Goal: Task Accomplishment & Management: Use online tool/utility

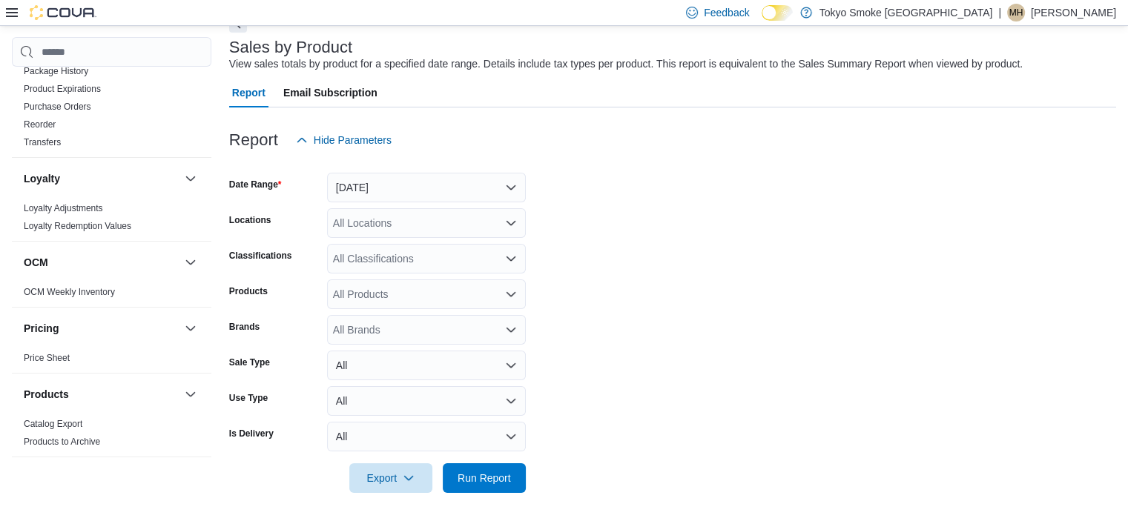
scroll to position [730, 0]
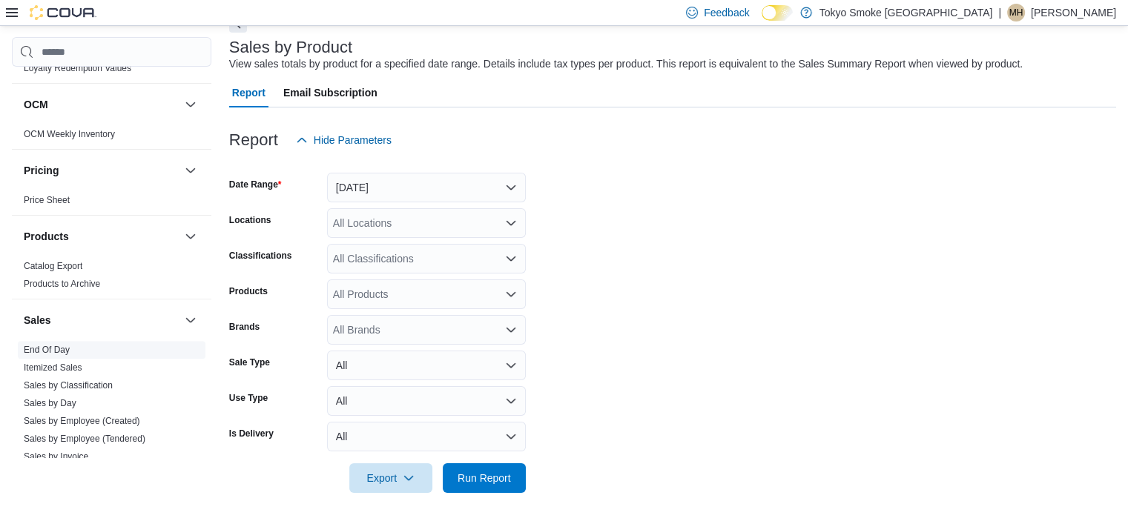
click at [39, 351] on link "End Of Day" at bounding box center [47, 350] width 46 height 10
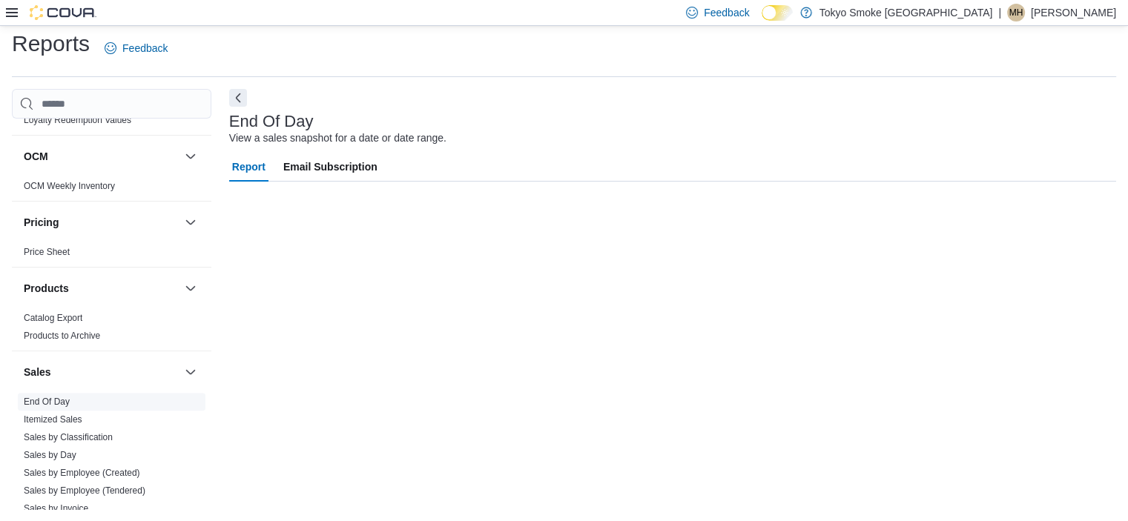
scroll to position [9, 0]
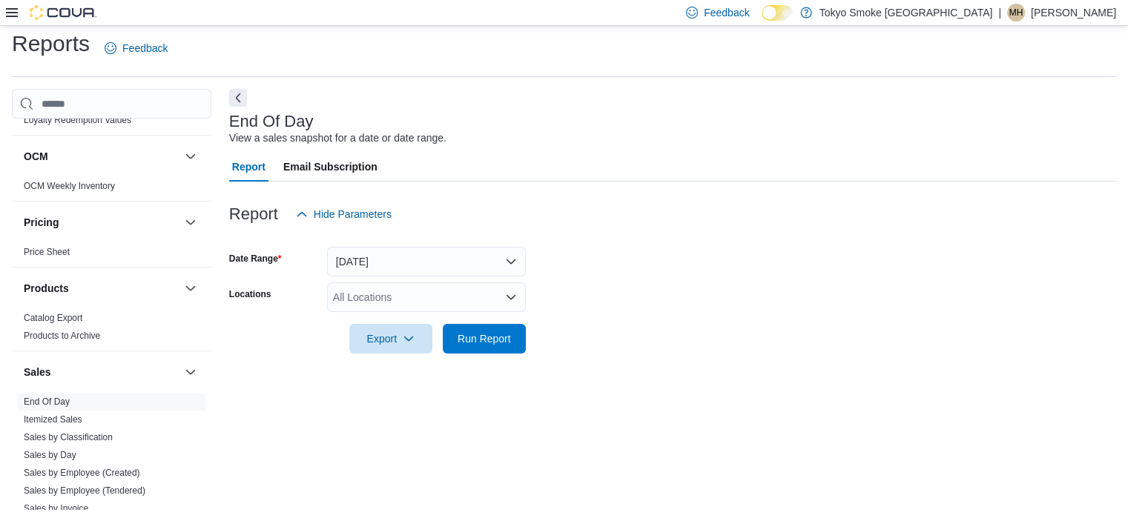
click at [456, 311] on div "All Locations" at bounding box center [426, 298] width 199 height 30
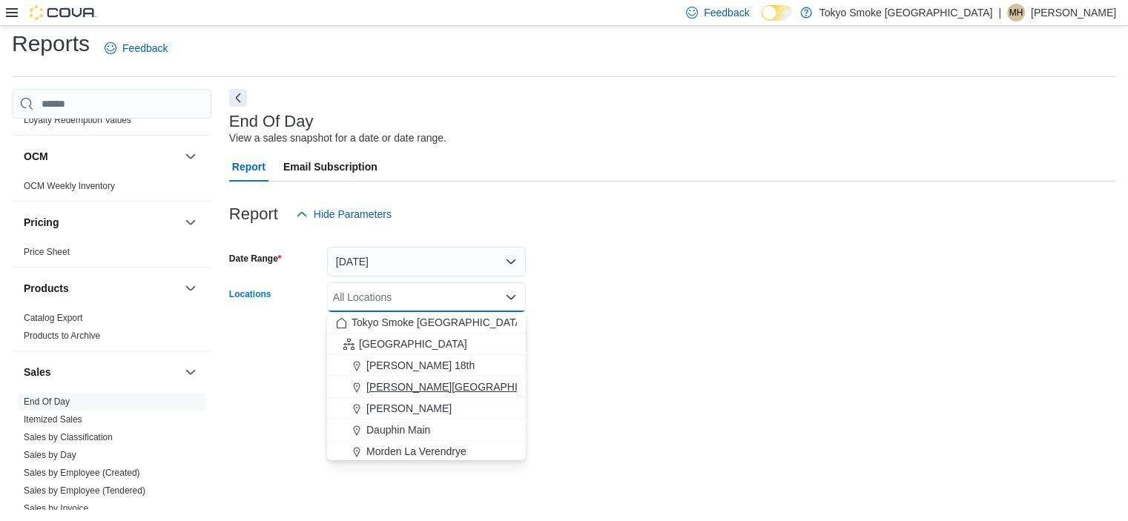
click at [457, 393] on span "[PERSON_NAME][GEOGRAPHIC_DATA]" at bounding box center [463, 387] width 194 height 15
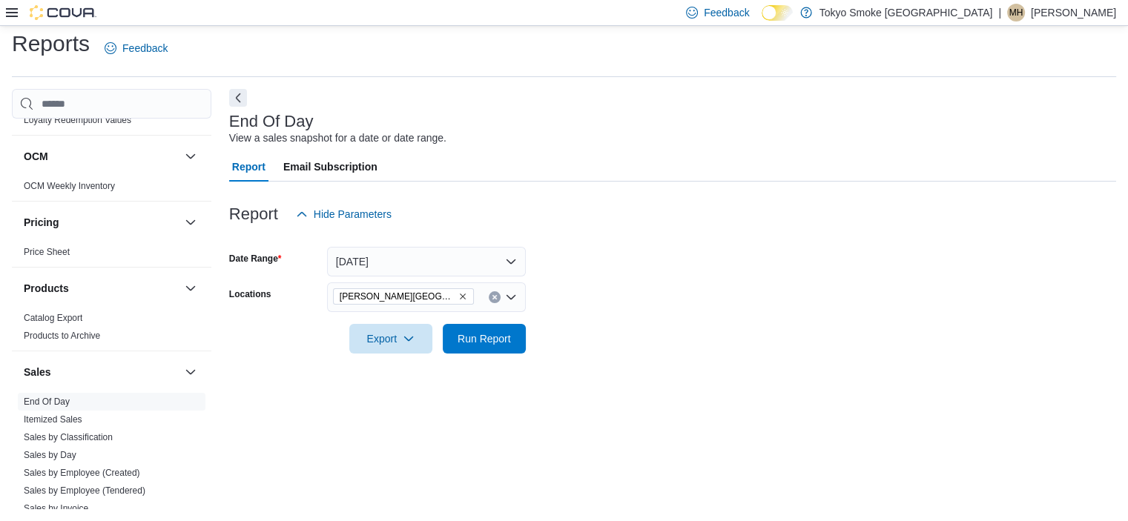
click at [647, 348] on form "Date Range [DATE] Locations [PERSON_NAME][GEOGRAPHIC_DATA] Export Run Report" at bounding box center [672, 291] width 887 height 125
click at [459, 337] on span "Run Report" at bounding box center [484, 338] width 53 height 15
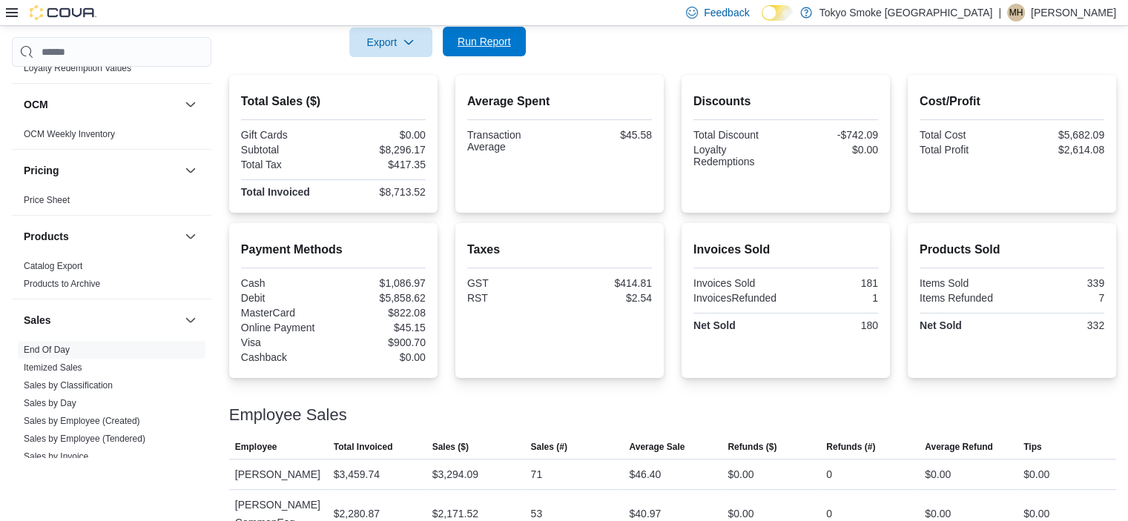
scroll to position [387, 0]
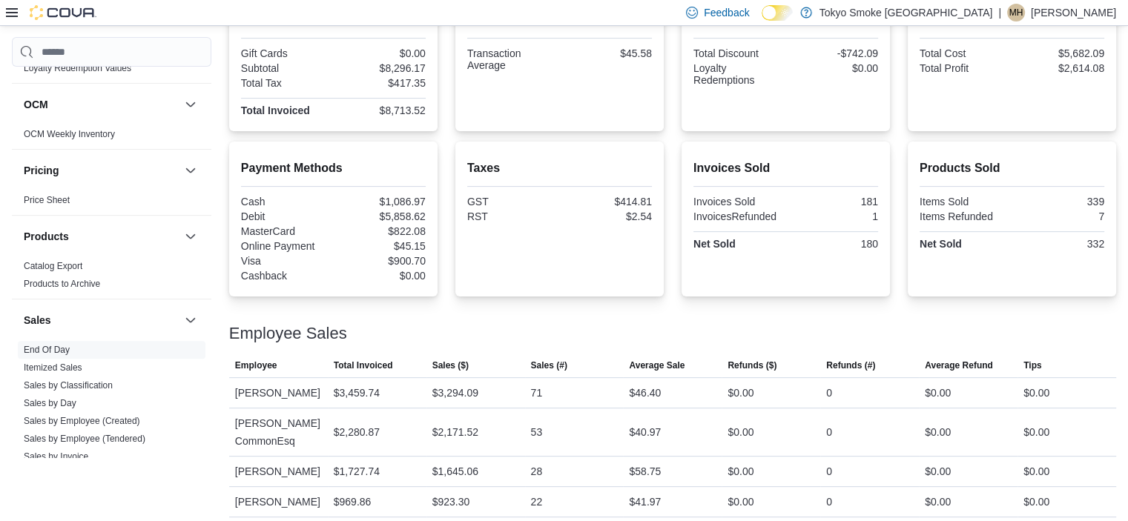
click at [406, 199] on div "$1,086.97" at bounding box center [381, 202] width 90 height 12
copy div "$1,086.97"
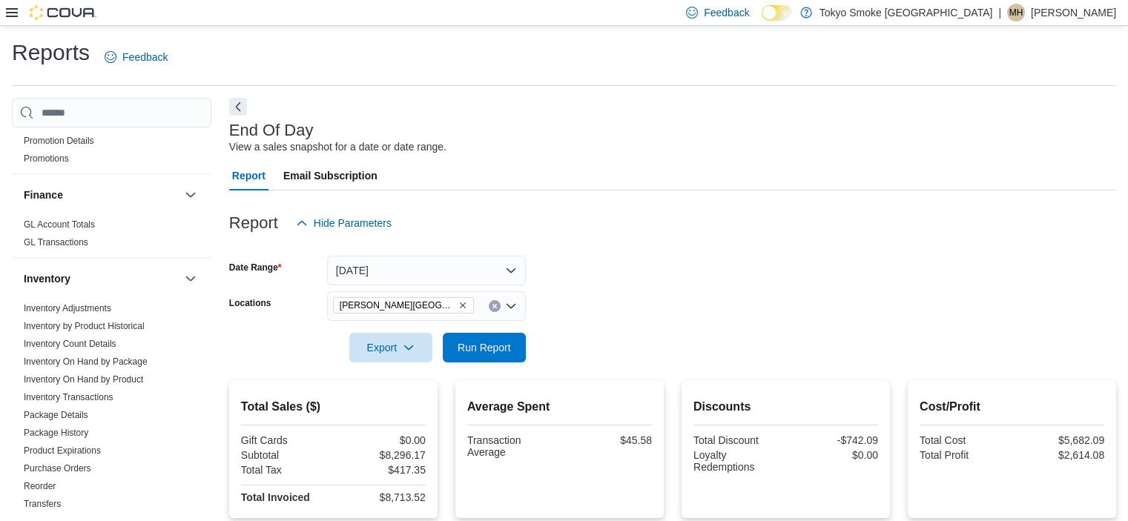
scroll to position [0, 0]
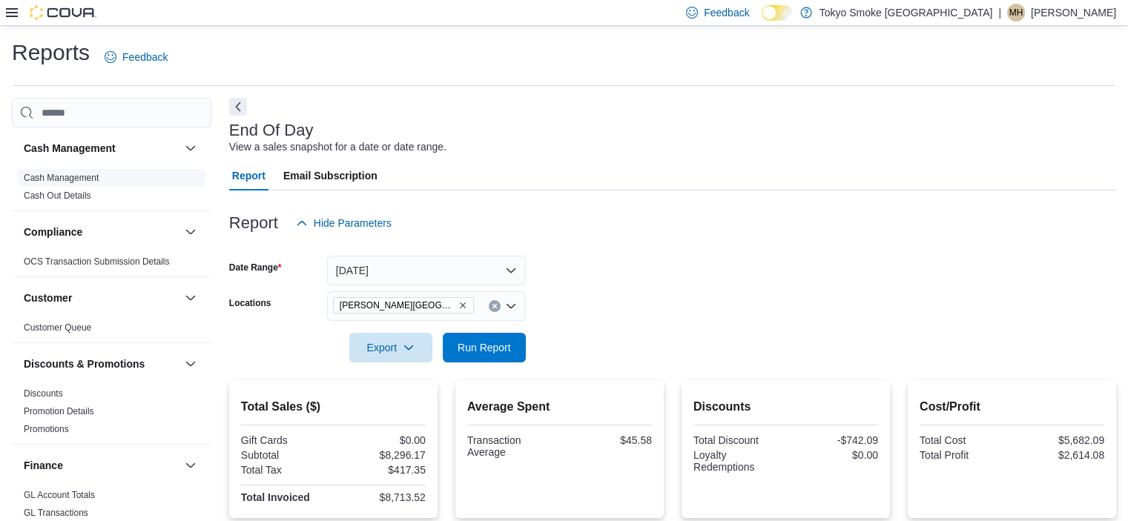
click at [76, 174] on link "Cash Management" at bounding box center [61, 178] width 75 height 10
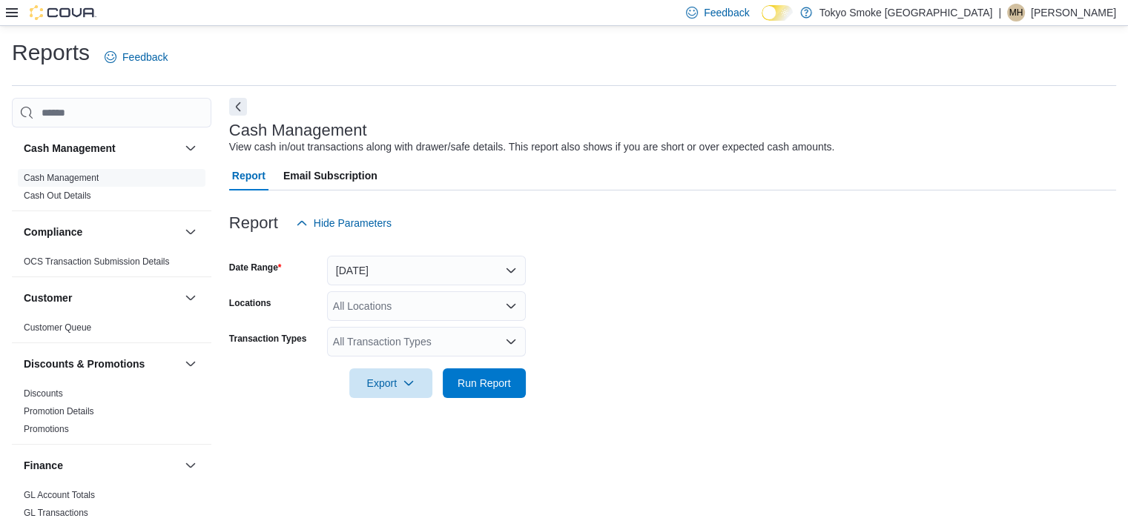
scroll to position [9, 0]
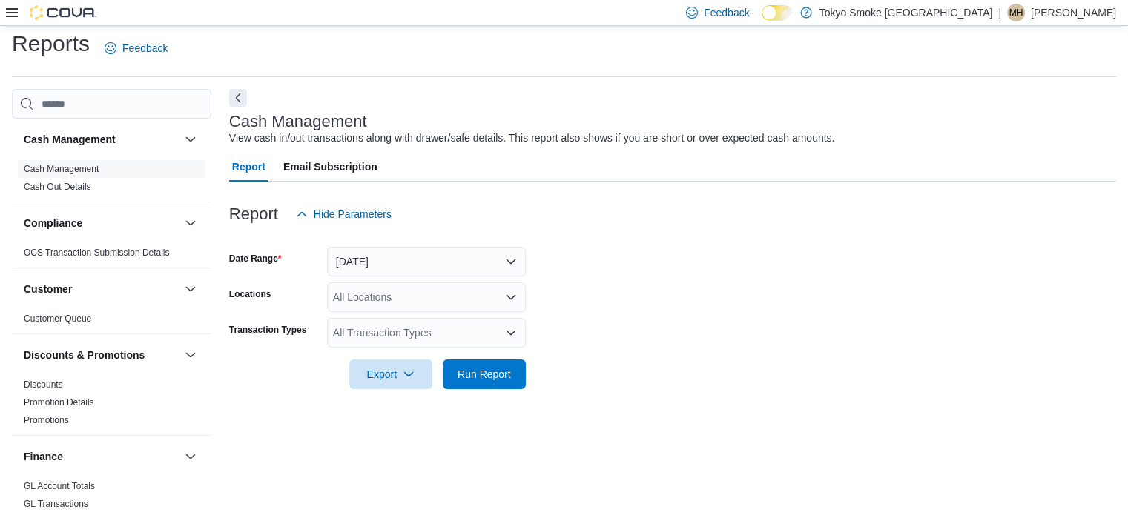
click at [402, 288] on div "All Locations" at bounding box center [426, 298] width 199 height 30
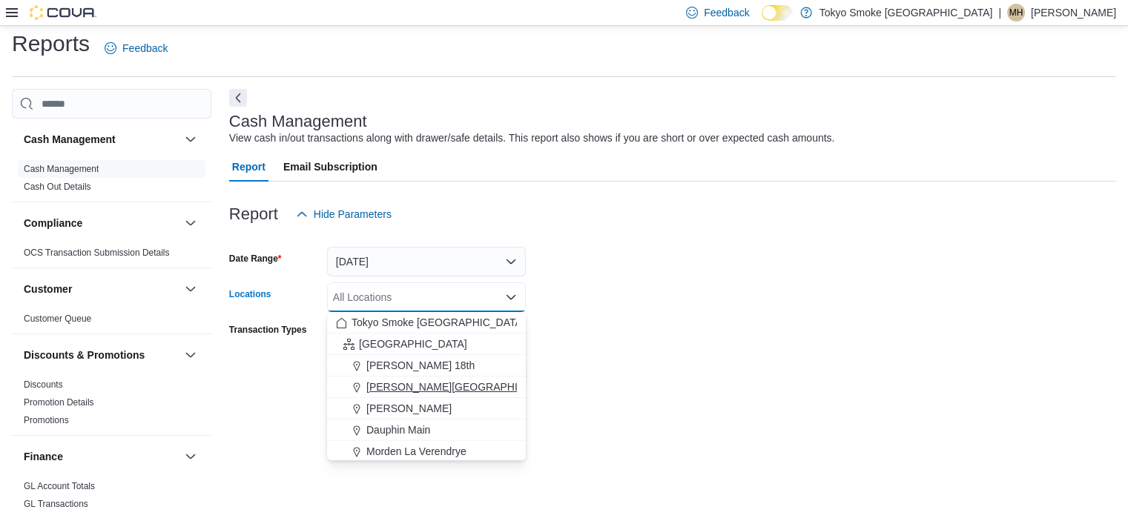
click at [452, 386] on span "[PERSON_NAME][GEOGRAPHIC_DATA]" at bounding box center [463, 387] width 194 height 15
click at [575, 333] on form "Date Range [DATE] Locations [PERSON_NAME][GEOGRAPHIC_DATA] Combo box. Selected.…" at bounding box center [672, 309] width 887 height 160
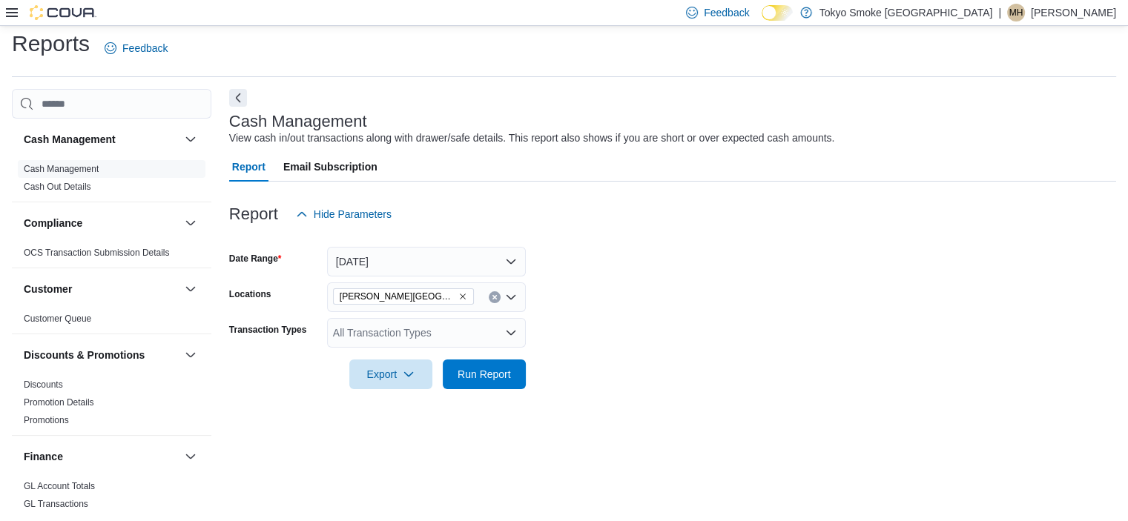
click at [435, 339] on div "All Transaction Types" at bounding box center [426, 333] width 199 height 30
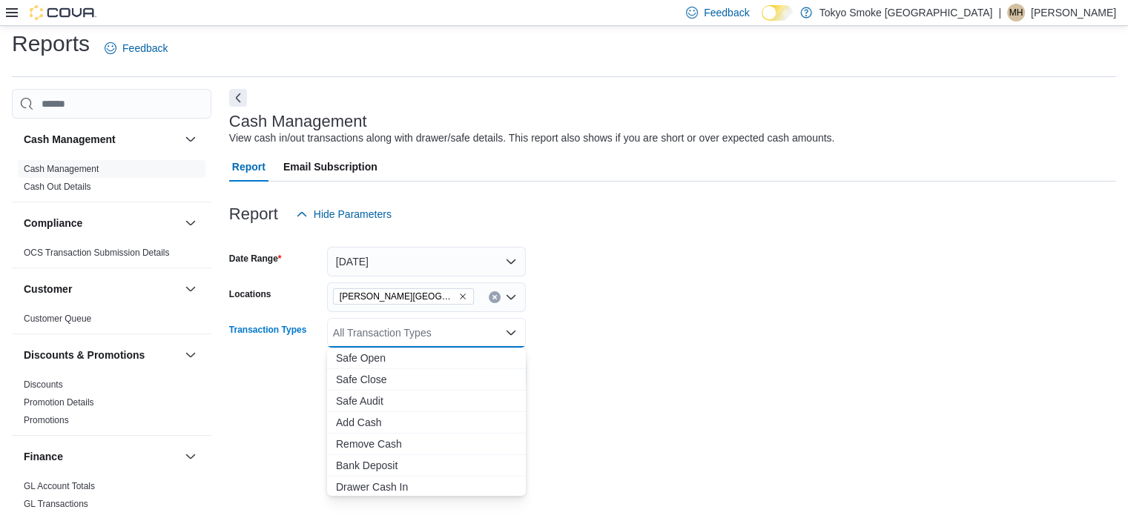
click at [621, 358] on div at bounding box center [672, 354] width 887 height 12
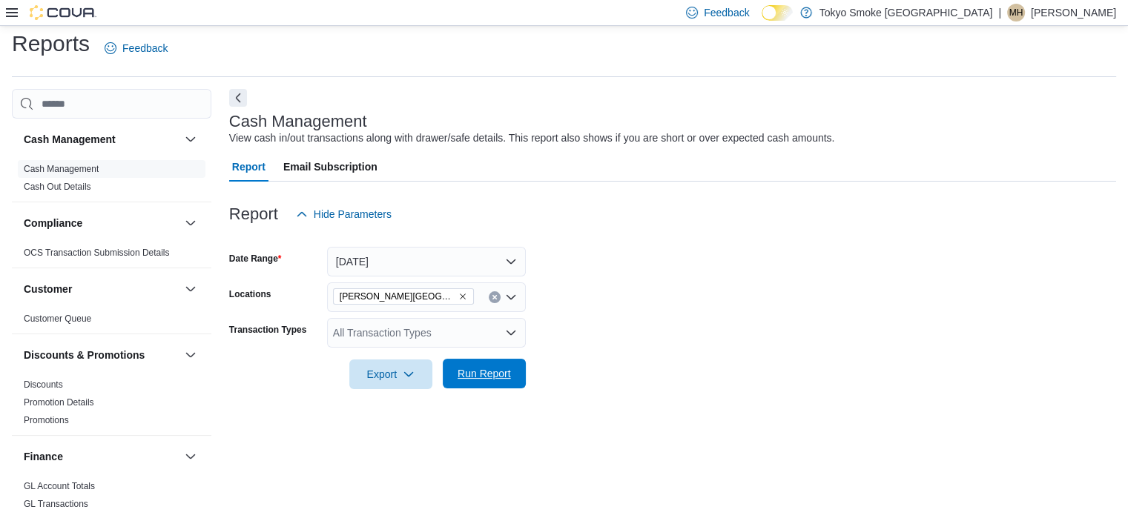
click at [509, 378] on span "Run Report" at bounding box center [484, 373] width 53 height 15
